Goal: Information Seeking & Learning: Find specific fact

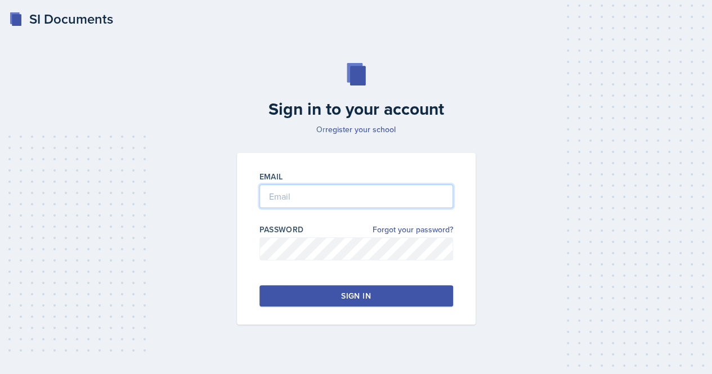
type input "[EMAIL_ADDRESS][DOMAIN_NAME]"
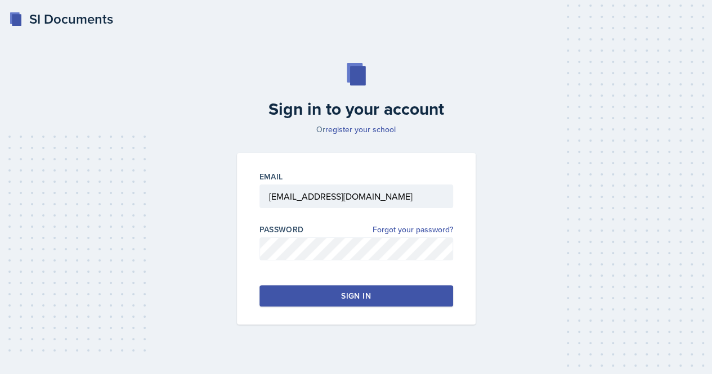
click at [289, 293] on button "Sign in" at bounding box center [357, 295] width 194 height 21
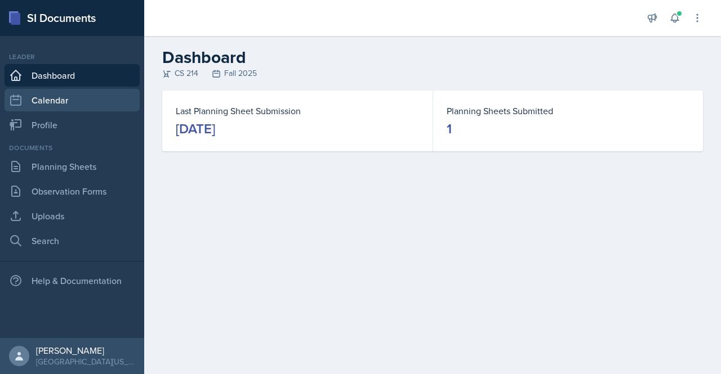
click at [87, 101] on link "Calendar" at bounding box center [72, 100] width 135 height 23
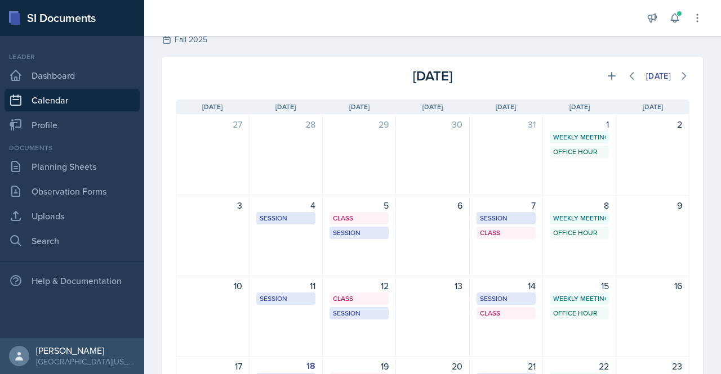
scroll to position [36, 0]
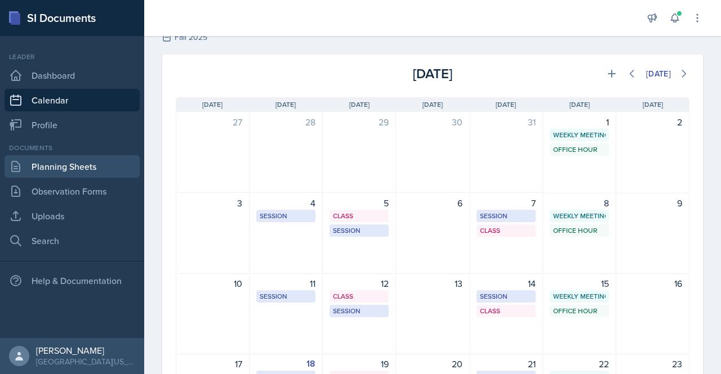
click at [95, 168] on link "Planning Sheets" at bounding box center [72, 166] width 135 height 23
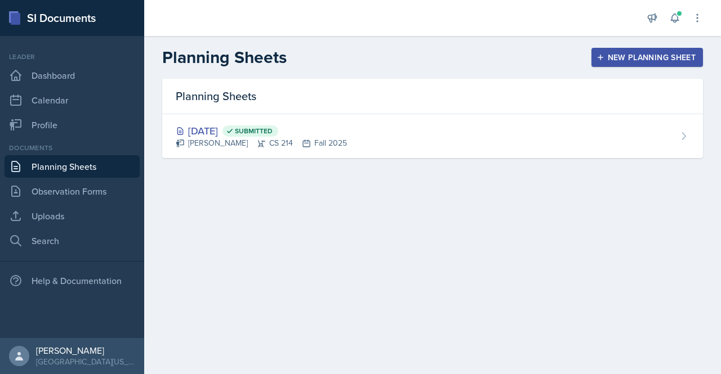
drag, startPoint x: 604, startPoint y: 54, endPoint x: 500, endPoint y: 46, distance: 104.5
click at [500, 46] on header "Planning Sheets New Planning Sheet" at bounding box center [432, 57] width 577 height 43
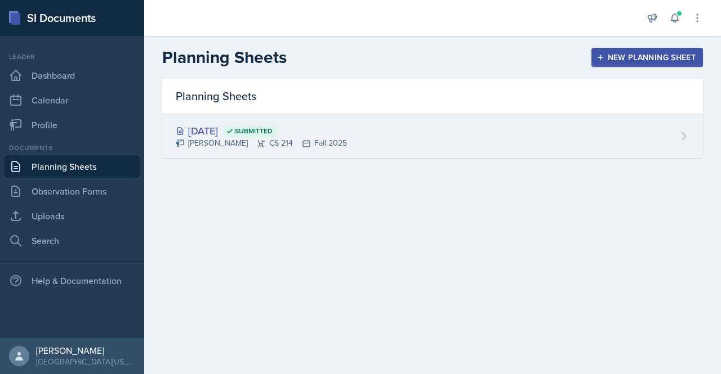
click at [434, 144] on div "Aug 18th, 2025 Submitted Lori Hutchinson CS 214 Fall 2025" at bounding box center [432, 136] width 541 height 44
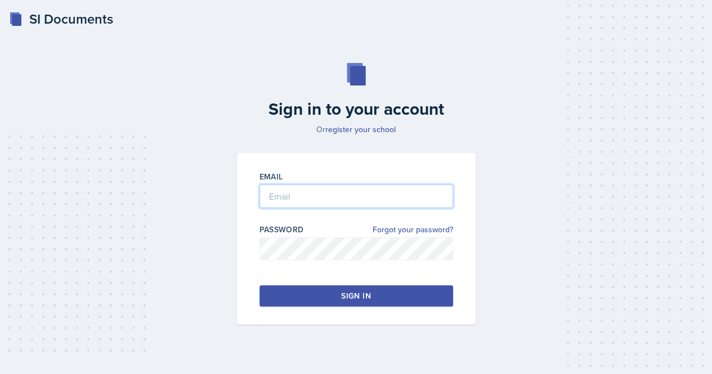
type input "[EMAIL_ADDRESS][DOMAIN_NAME]"
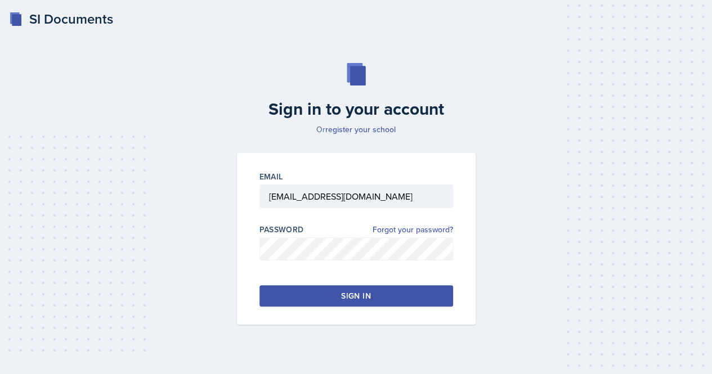
click at [324, 300] on button "Sign in" at bounding box center [357, 295] width 194 height 21
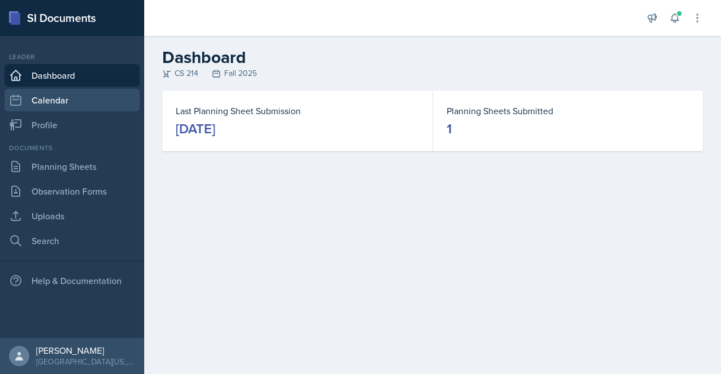
click at [65, 100] on link "Calendar" at bounding box center [72, 100] width 135 height 23
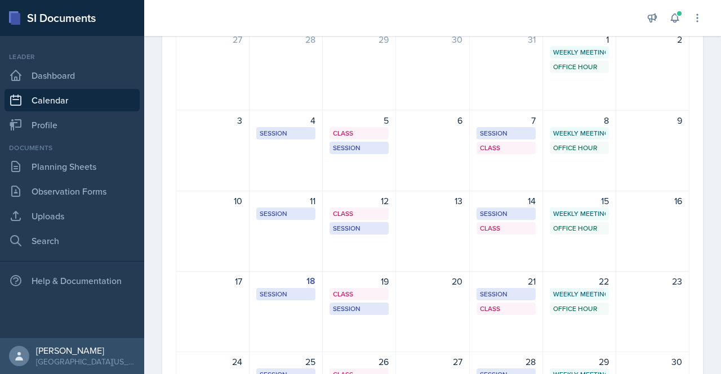
scroll to position [115, 0]
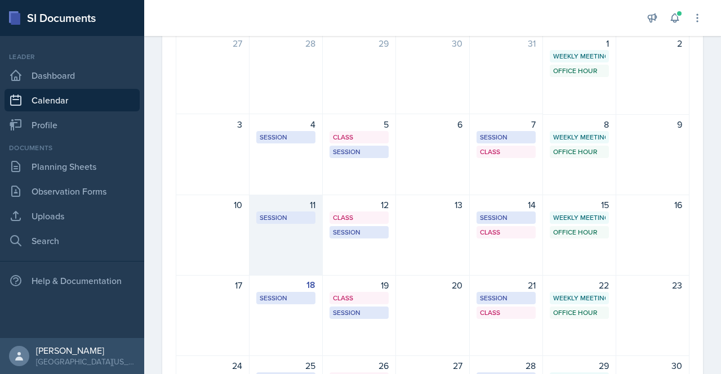
click at [281, 232] on div "11 Session MOR 289 3:00 PM - 4:00 PM" at bounding box center [285, 235] width 73 height 81
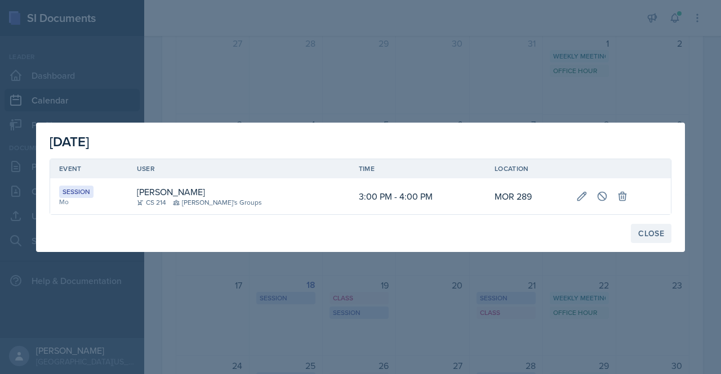
click at [659, 236] on div "Close" at bounding box center [651, 233] width 26 height 9
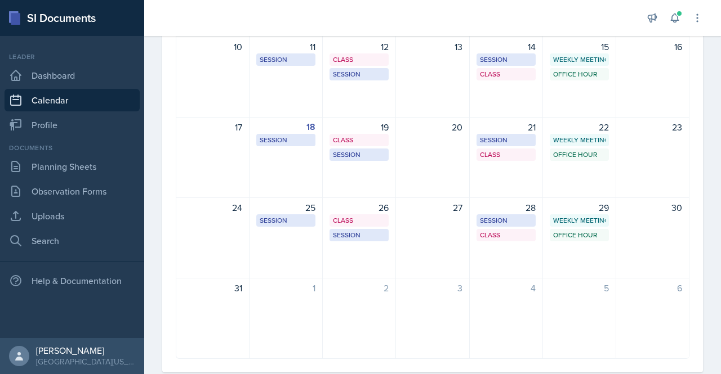
scroll to position [298, 0]
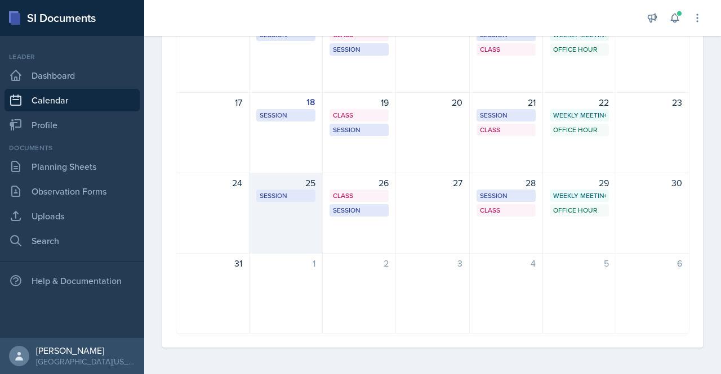
click at [289, 217] on div "25 Session MOR 289 3:00 PM - 4:00 PM" at bounding box center [285, 213] width 73 height 81
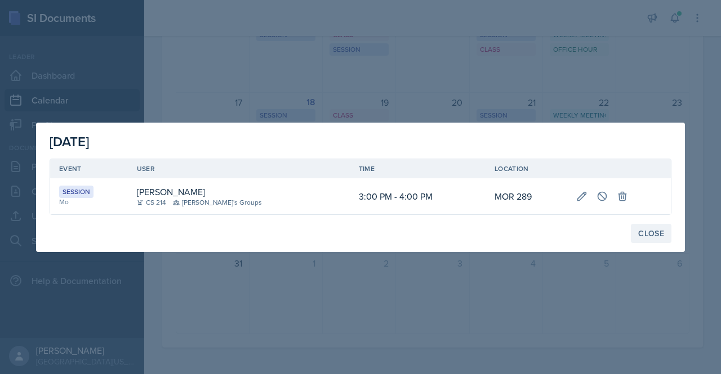
click at [646, 234] on div "Close" at bounding box center [651, 233] width 26 height 9
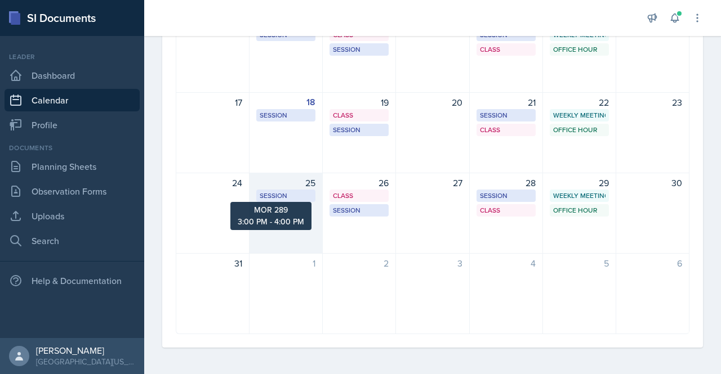
click at [274, 195] on div "Session" at bounding box center [286, 196] width 52 height 10
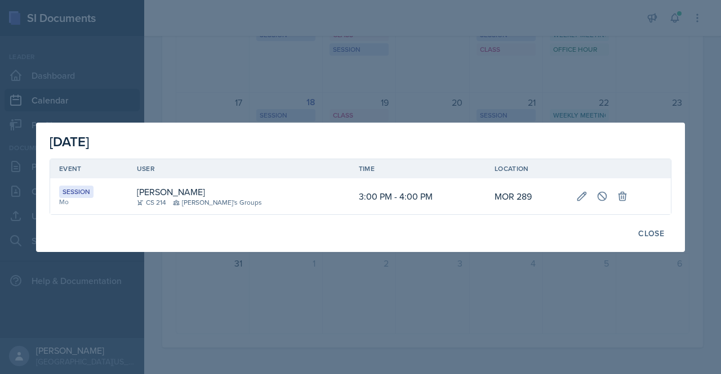
click at [507, 192] on td "MOR 289" at bounding box center [526, 196] width 82 height 36
copy div "MOR 289"
